Goal: Find specific page/section: Find specific page/section

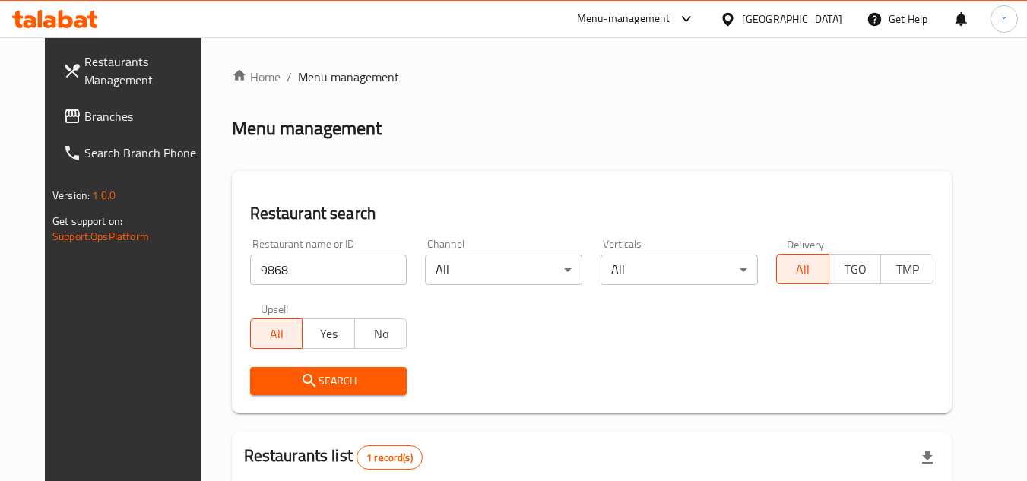
scroll to position [152, 0]
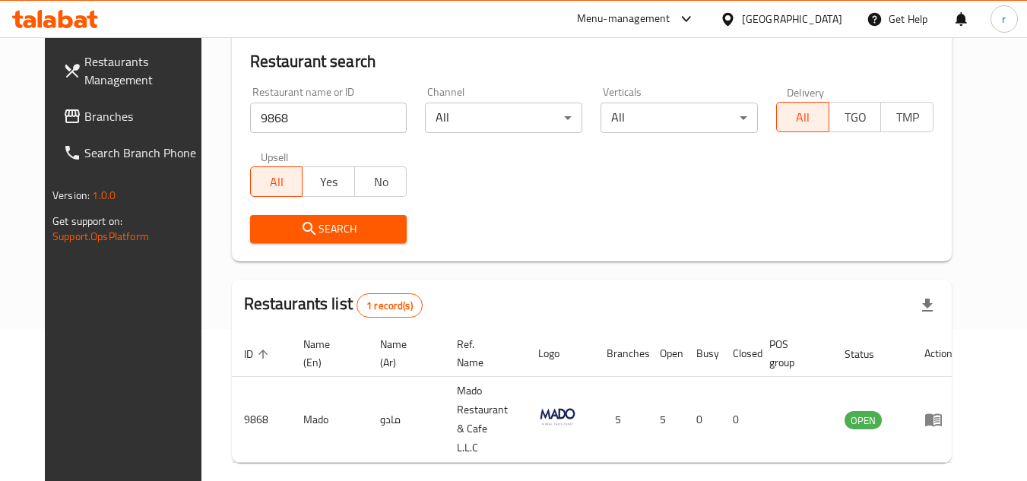
click at [84, 112] on span "Branches" at bounding box center [144, 116] width 120 height 18
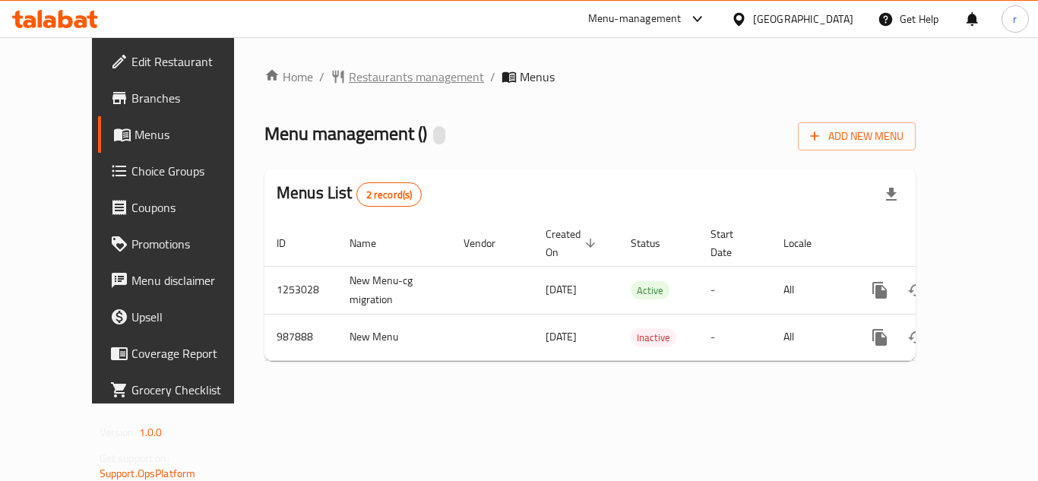
click at [349, 79] on span "Restaurants management" at bounding box center [416, 77] width 135 height 18
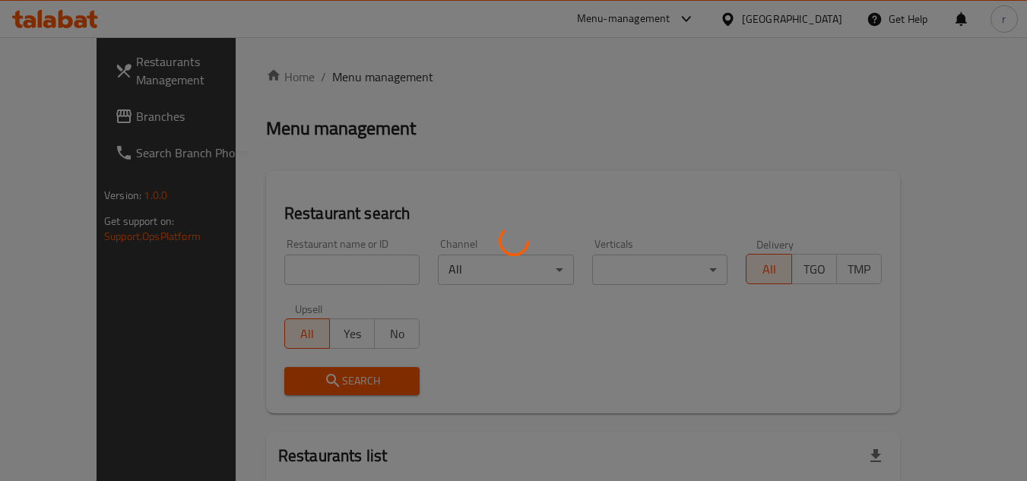
click at [287, 268] on div at bounding box center [513, 240] width 1027 height 481
click at [280, 258] on div at bounding box center [513, 240] width 1027 height 481
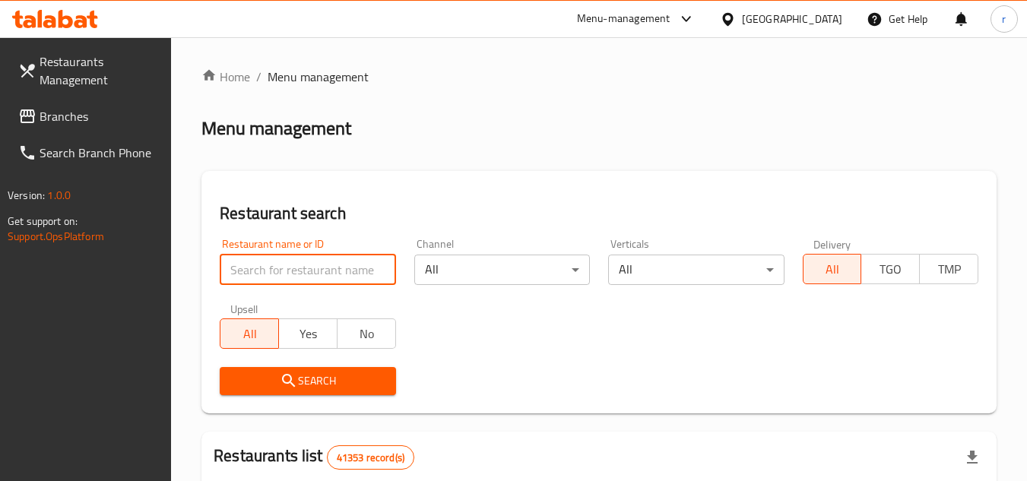
click at [280, 273] on input "search" at bounding box center [308, 270] width 176 height 30
paste input "660257"
type input "660257"
click at [267, 384] on span "Search" at bounding box center [307, 381] width 151 height 19
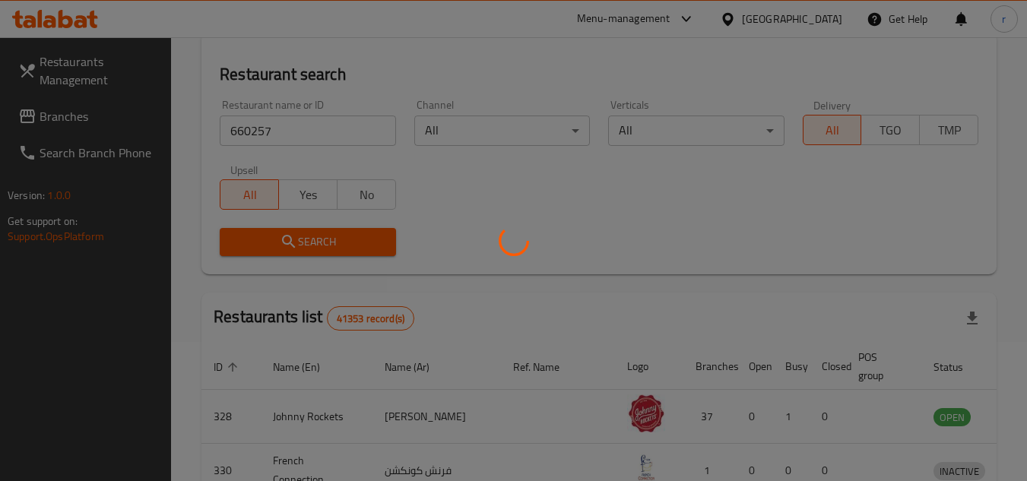
scroll to position [152, 0]
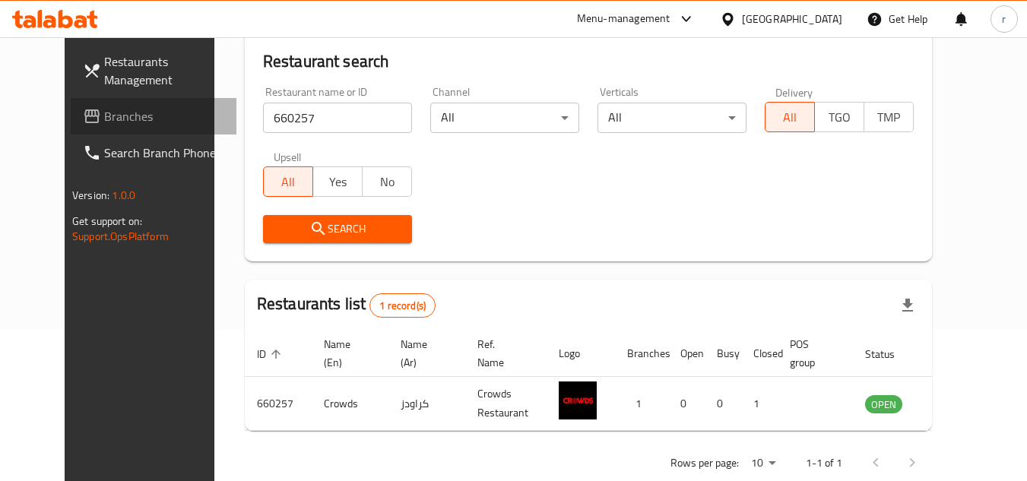
click at [104, 121] on span "Branches" at bounding box center [164, 116] width 120 height 18
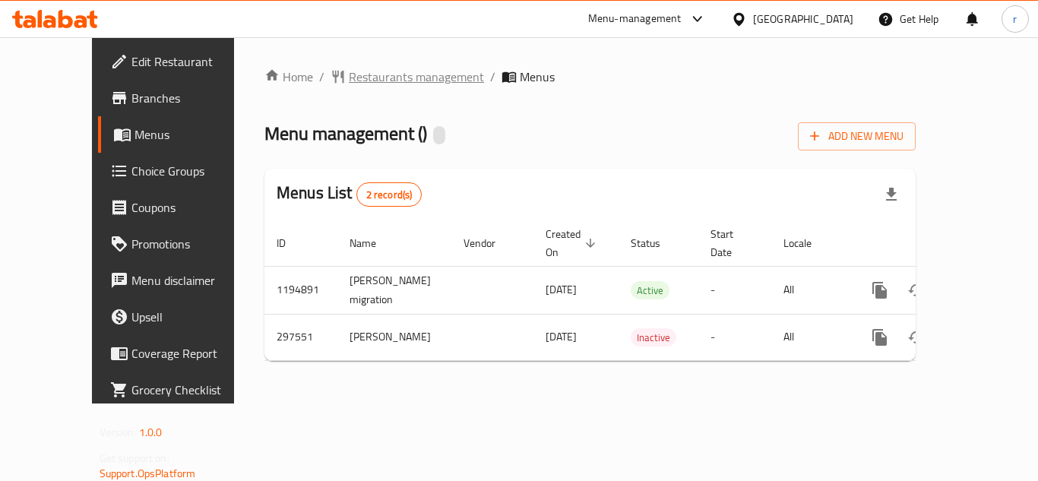
click at [366, 80] on span "Restaurants management" at bounding box center [416, 77] width 135 height 18
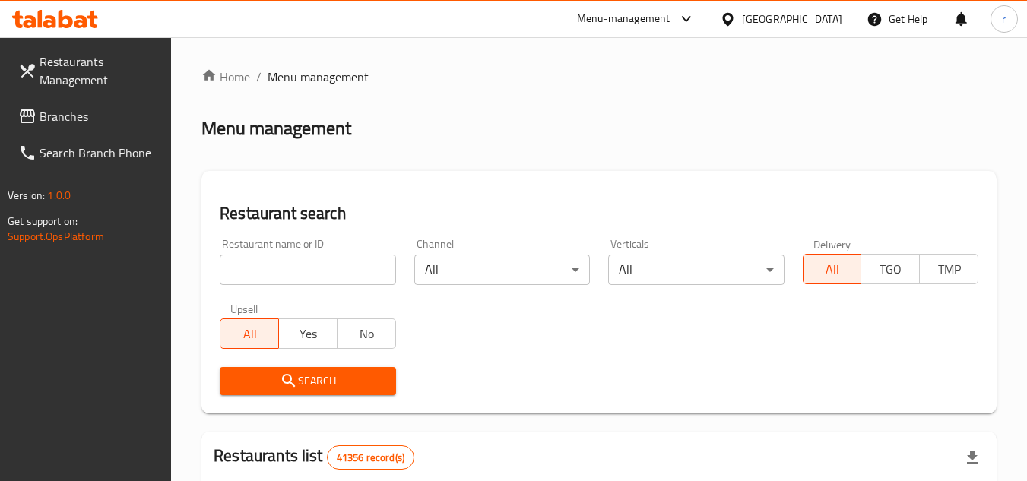
click at [318, 268] on input "search" at bounding box center [308, 270] width 176 height 30
paste input "628499"
type input "628499"
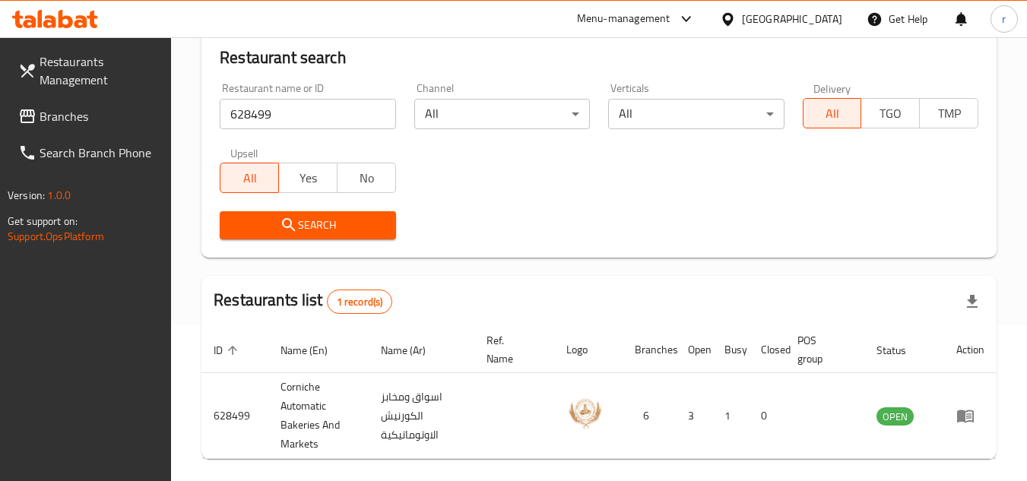
scroll to position [216, 0]
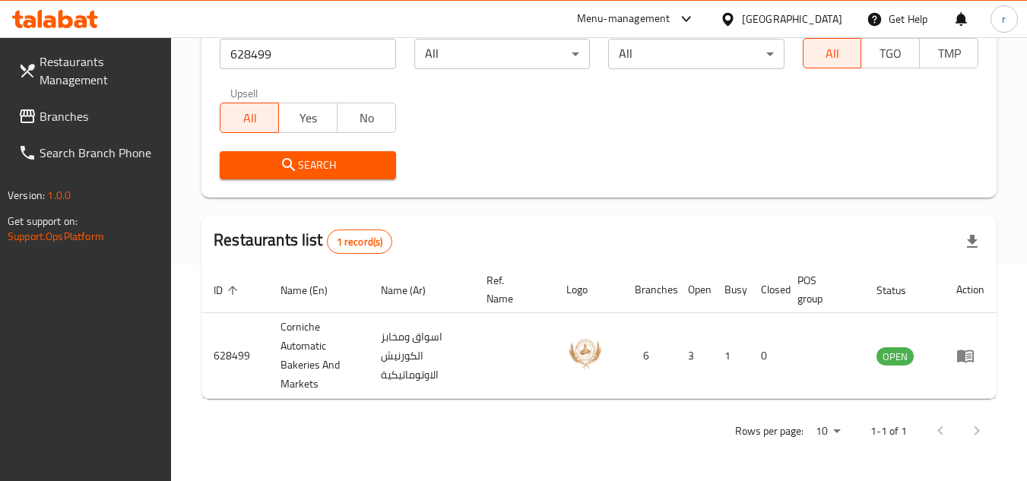
click at [784, 16] on div "United Arab Emirates" at bounding box center [792, 19] width 100 height 17
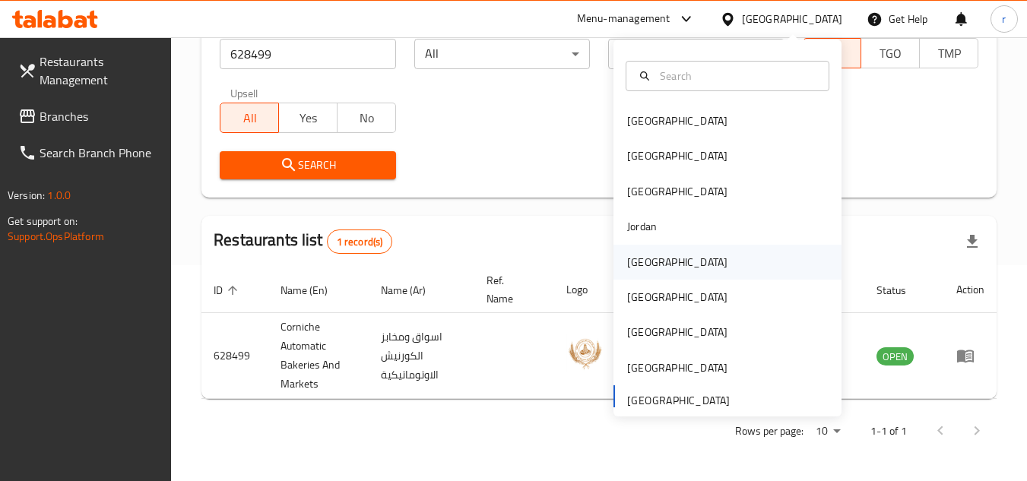
click at [640, 262] on div "[GEOGRAPHIC_DATA]" at bounding box center [677, 262] width 100 height 17
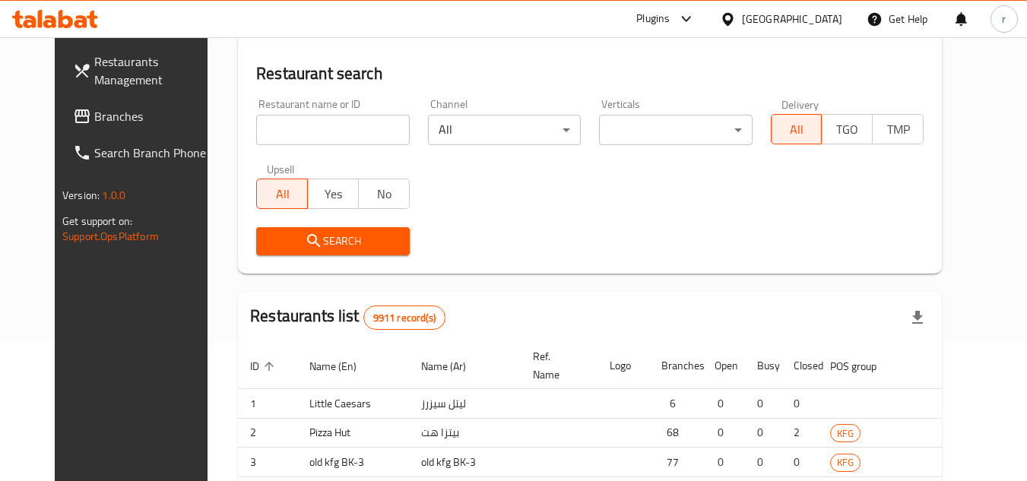
scroll to position [216, 0]
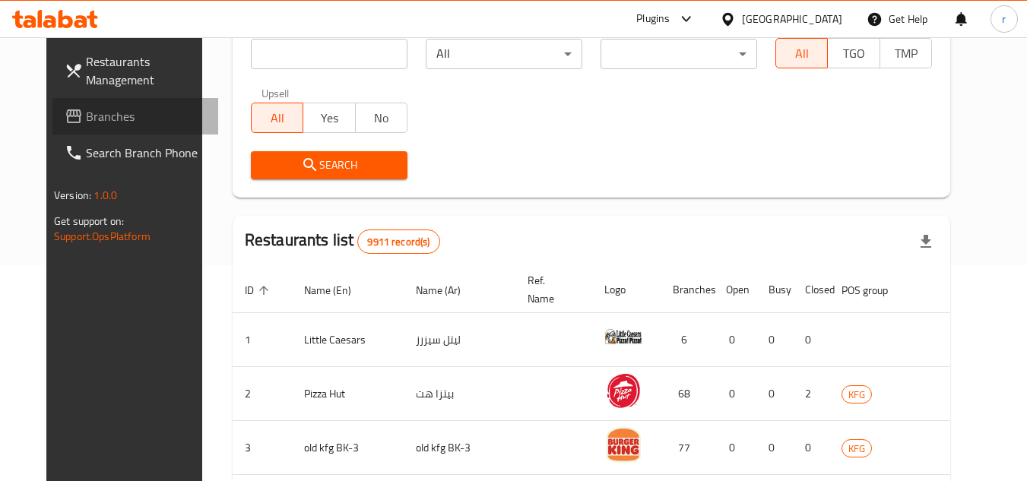
click at [86, 117] on span "Branches" at bounding box center [146, 116] width 120 height 18
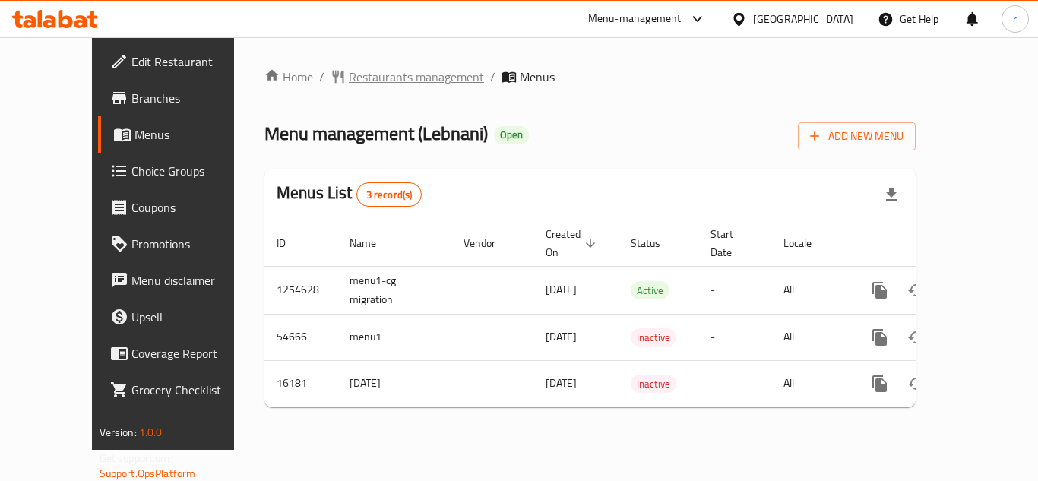
click at [349, 78] on span "Restaurants management" at bounding box center [416, 77] width 135 height 18
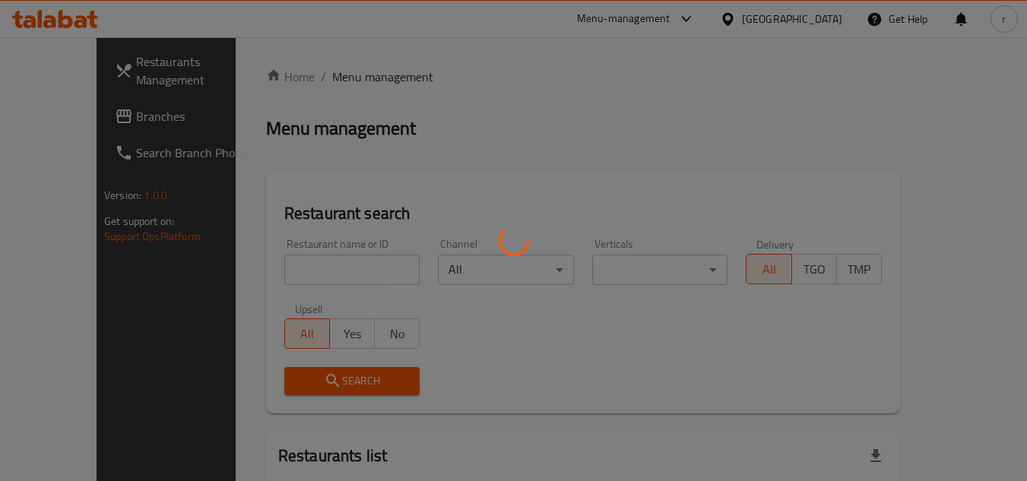
click at [279, 254] on div at bounding box center [513, 240] width 1027 height 481
click at [278, 260] on div at bounding box center [513, 240] width 1027 height 481
click at [278, 262] on div at bounding box center [513, 240] width 1027 height 481
click at [278, 264] on div at bounding box center [513, 240] width 1027 height 481
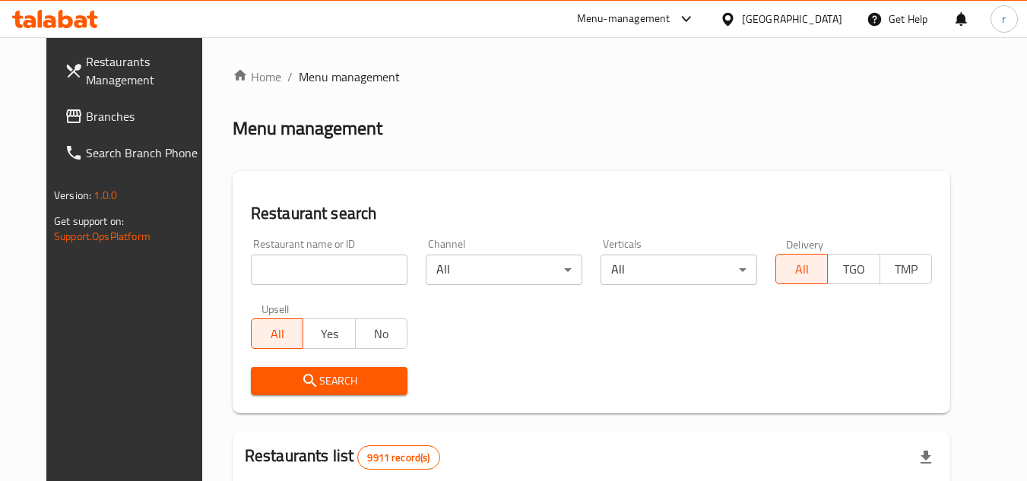
click at [278, 264] on input "search" at bounding box center [329, 270] width 157 height 30
paste input "9279"
type input "9279"
click at [272, 388] on span "Search" at bounding box center [329, 381] width 132 height 19
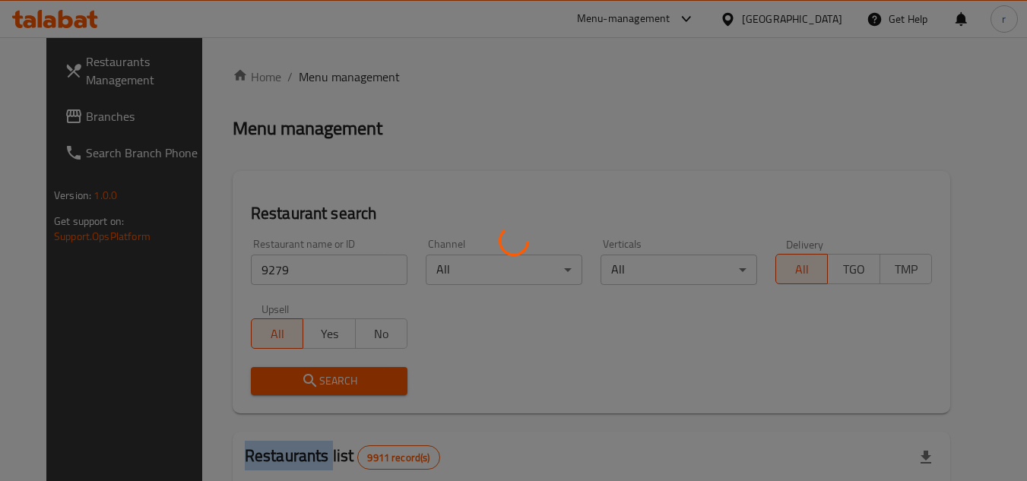
click at [272, 388] on div at bounding box center [513, 240] width 1027 height 481
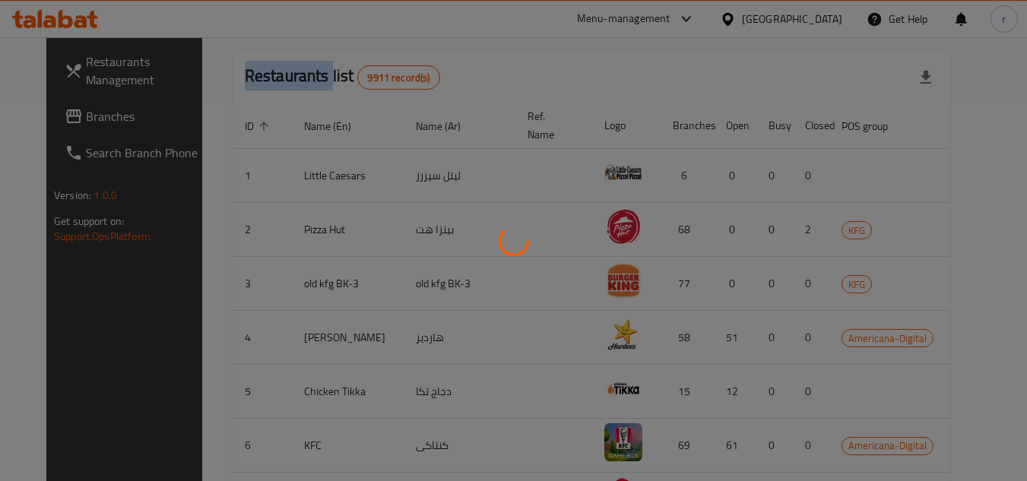
scroll to position [184, 0]
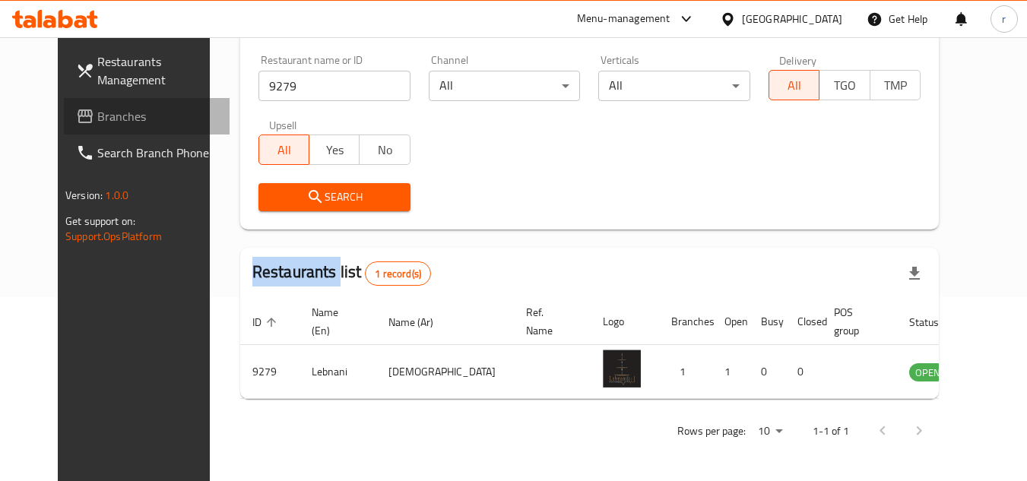
click at [97, 122] on span "Branches" at bounding box center [157, 116] width 120 height 18
